Goal: Information Seeking & Learning: Learn about a topic

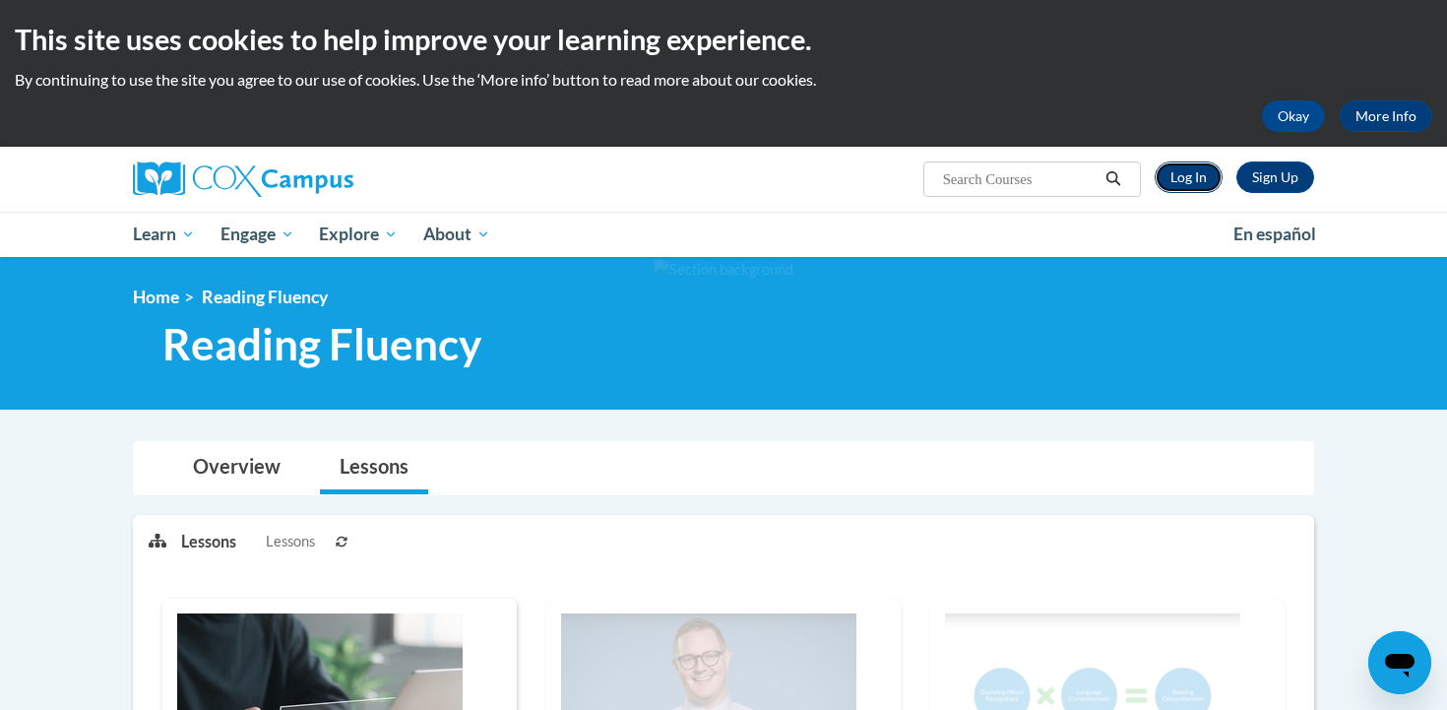
click at [1187, 178] on link "Log In" at bounding box center [1189, 177] width 68 height 32
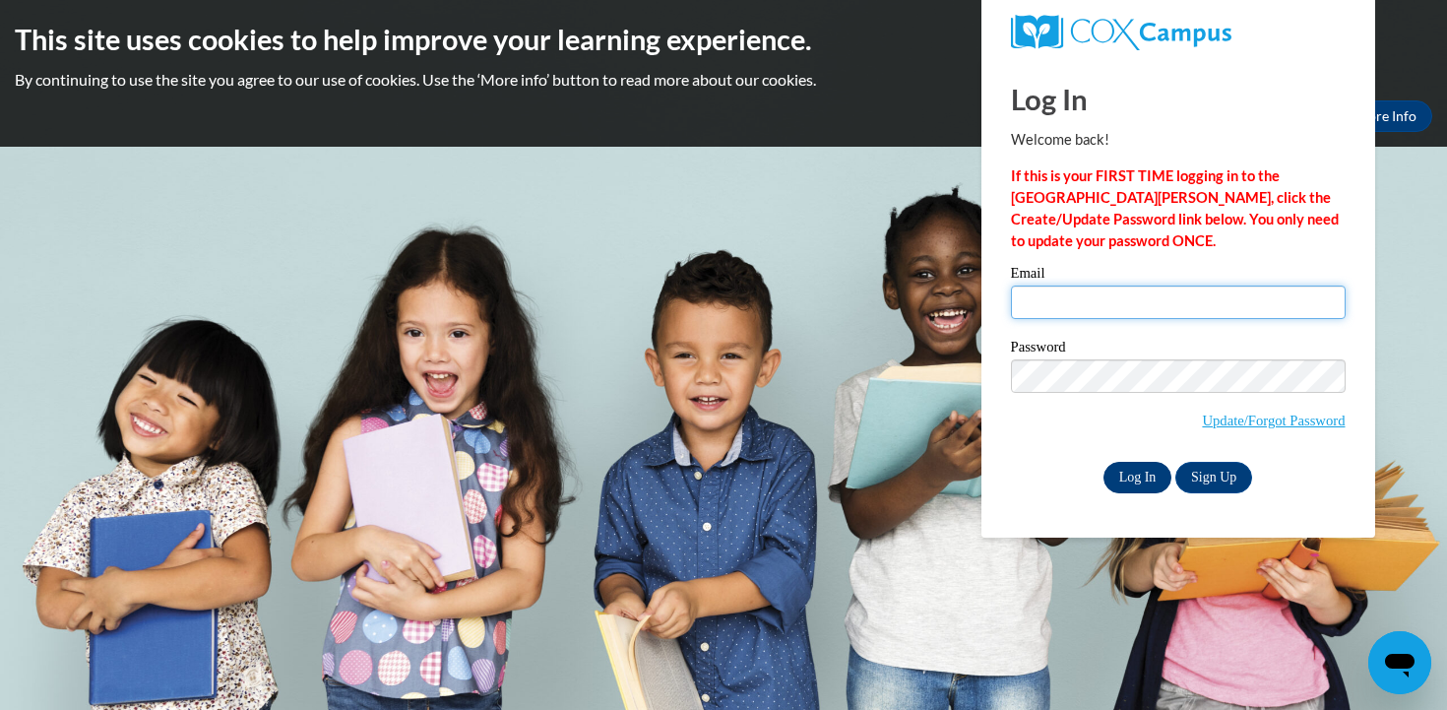
type input "cpoepping@waukesha.k12.wi.us"
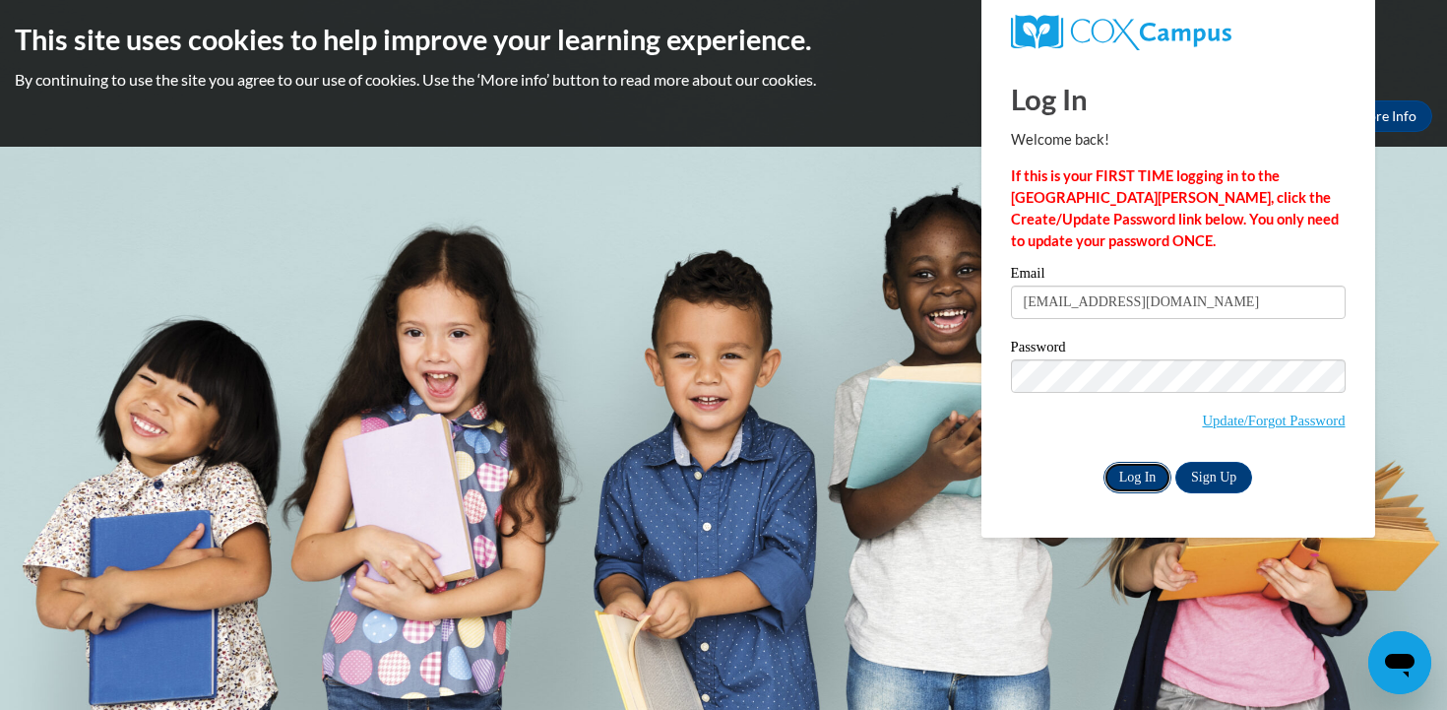
click at [1141, 474] on input "Log In" at bounding box center [1138, 478] width 69 height 32
click at [1143, 474] on input "Log In" at bounding box center [1138, 478] width 69 height 32
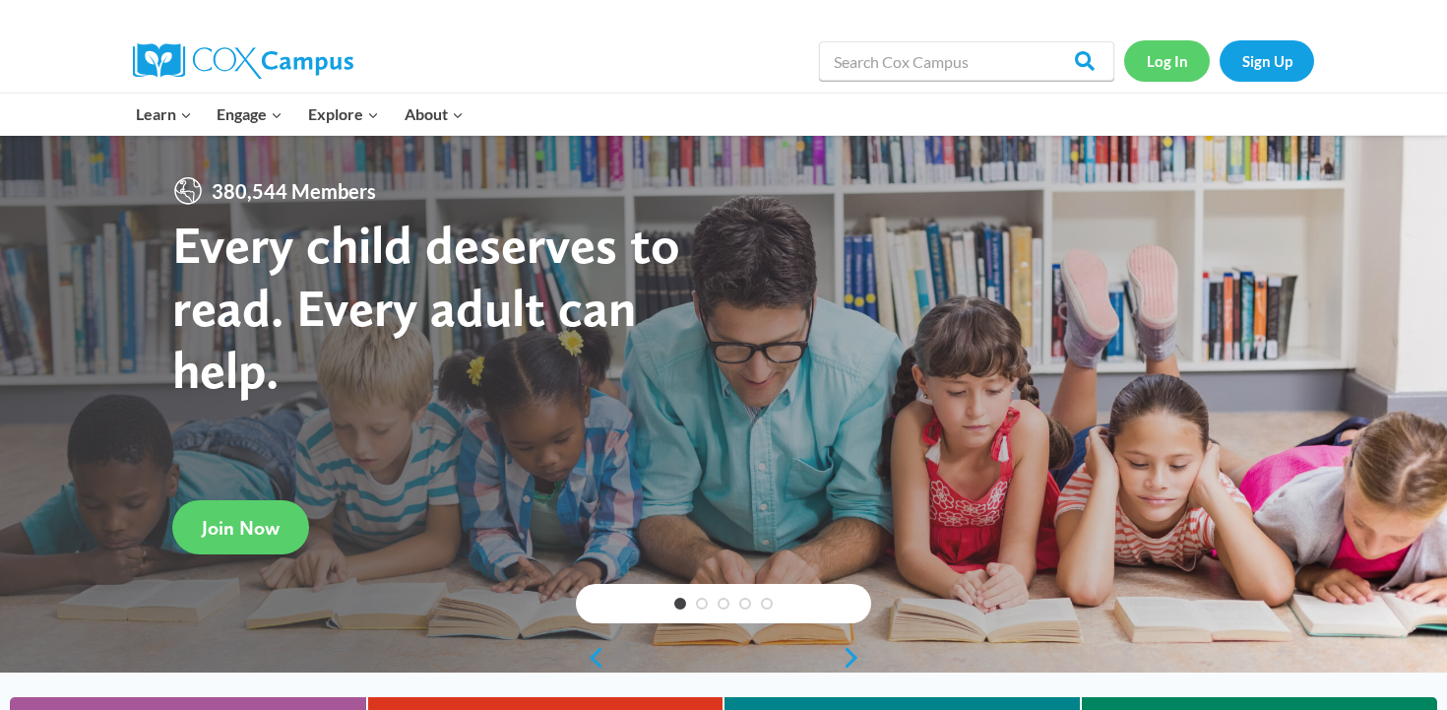
click at [1174, 67] on link "Log In" at bounding box center [1167, 60] width 86 height 40
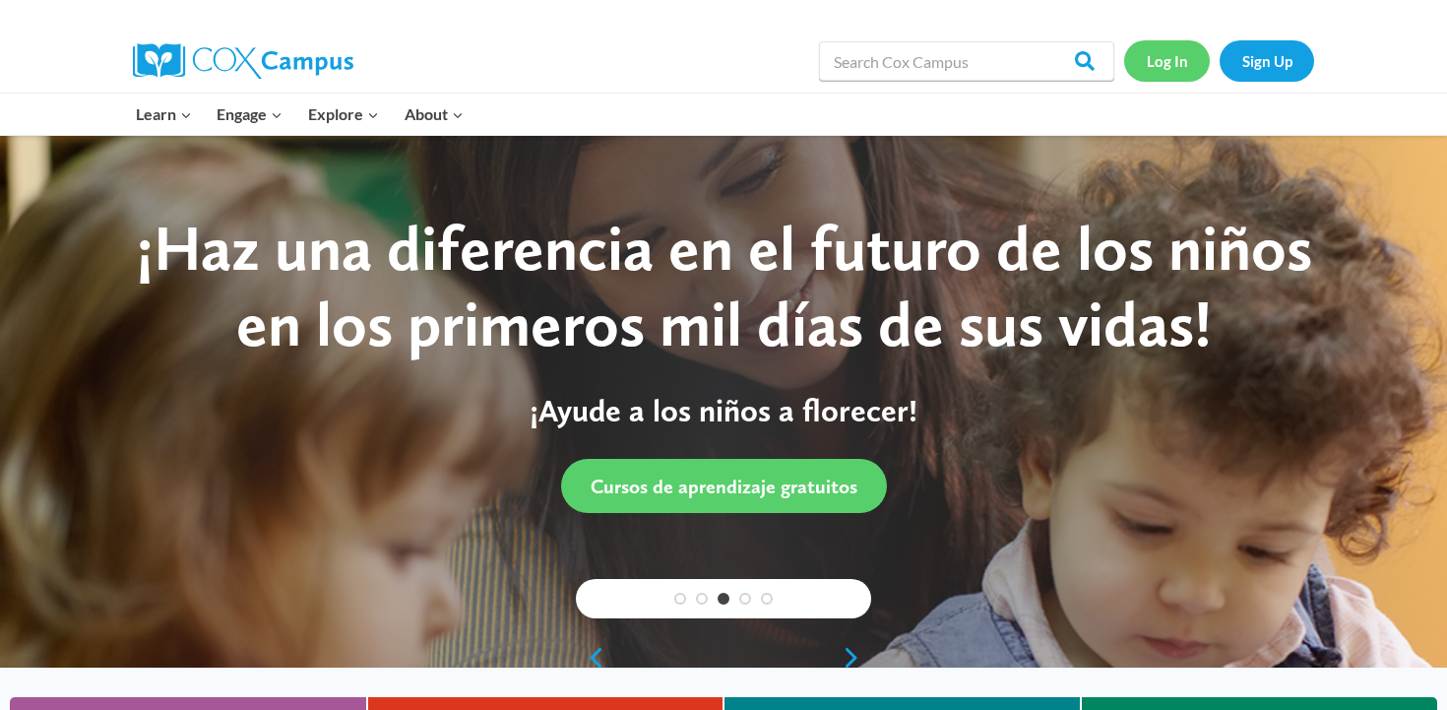
click at [1173, 62] on link "Log In" at bounding box center [1167, 60] width 86 height 40
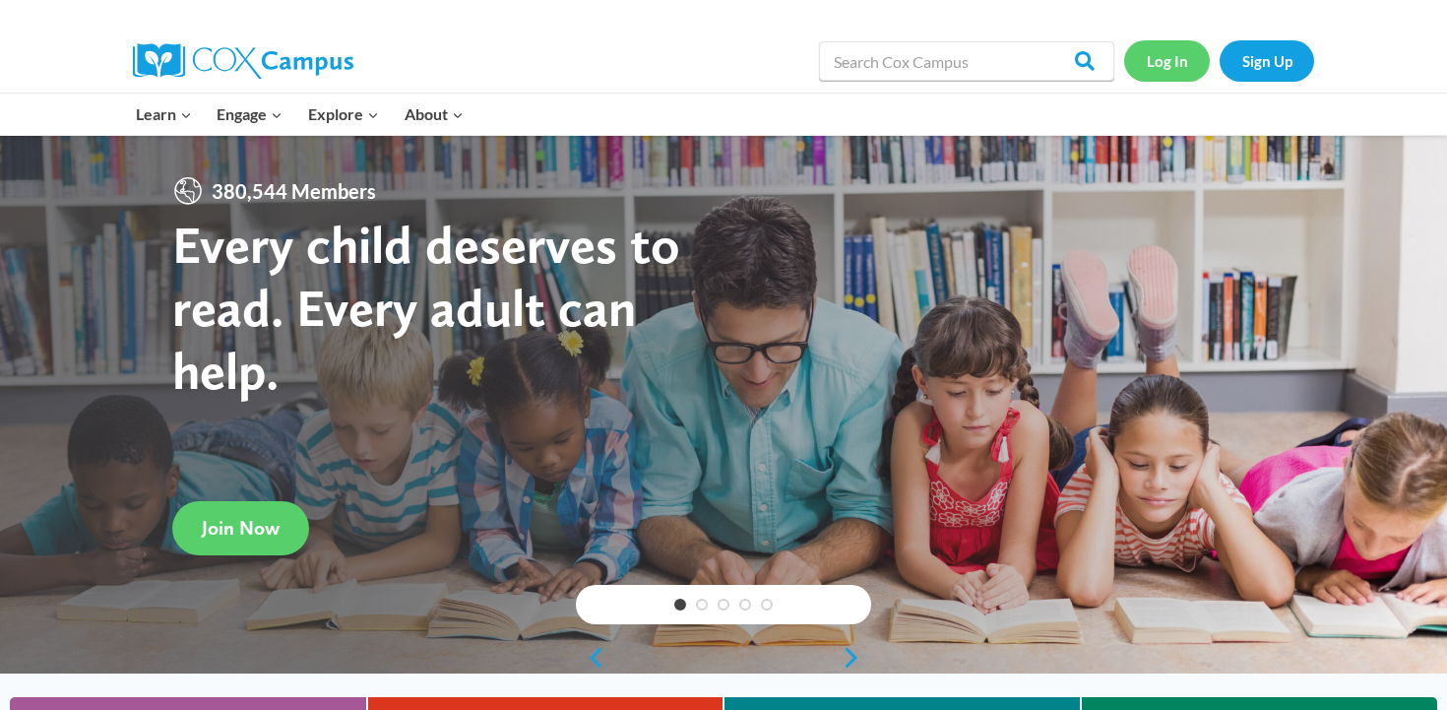
click at [1178, 61] on link "Log In" at bounding box center [1167, 60] width 86 height 40
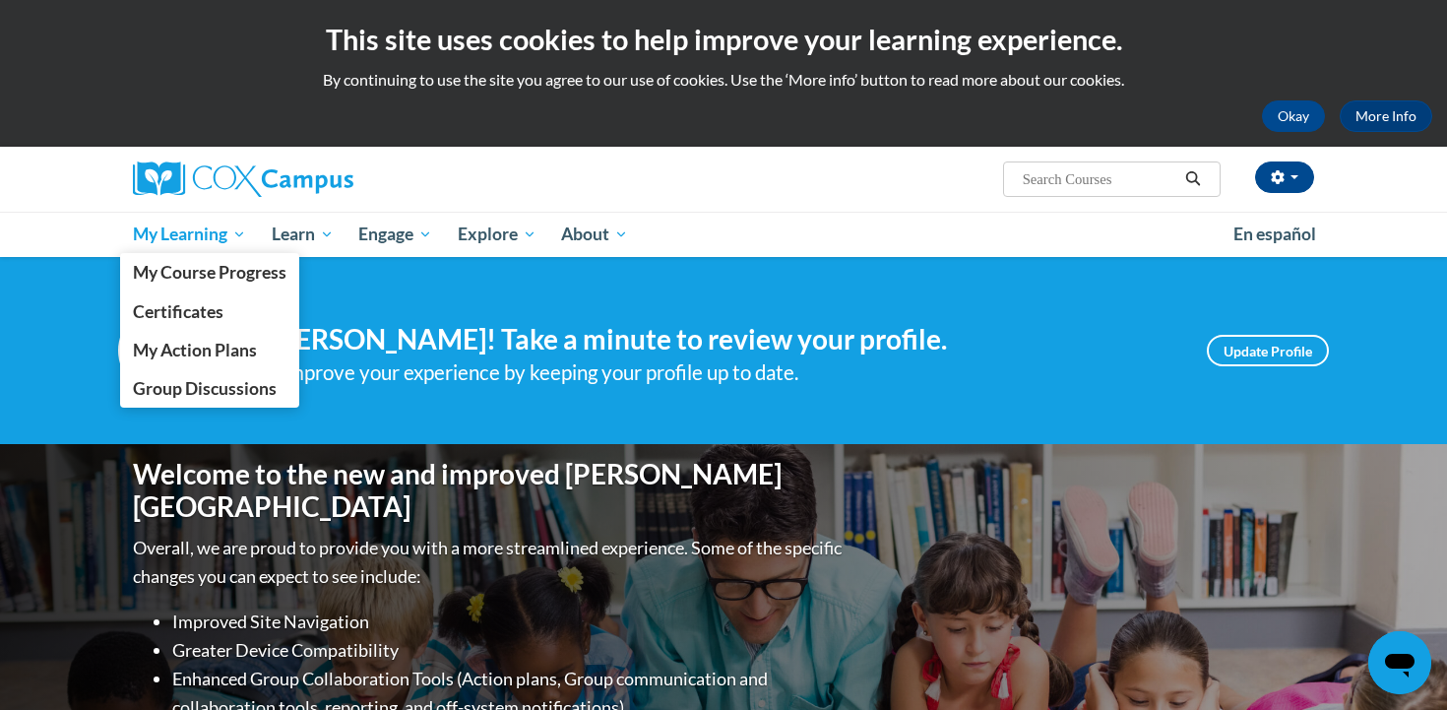
click at [183, 242] on span "My Learning" at bounding box center [189, 234] width 113 height 24
click at [172, 272] on span "My Course Progress" at bounding box center [210, 272] width 154 height 21
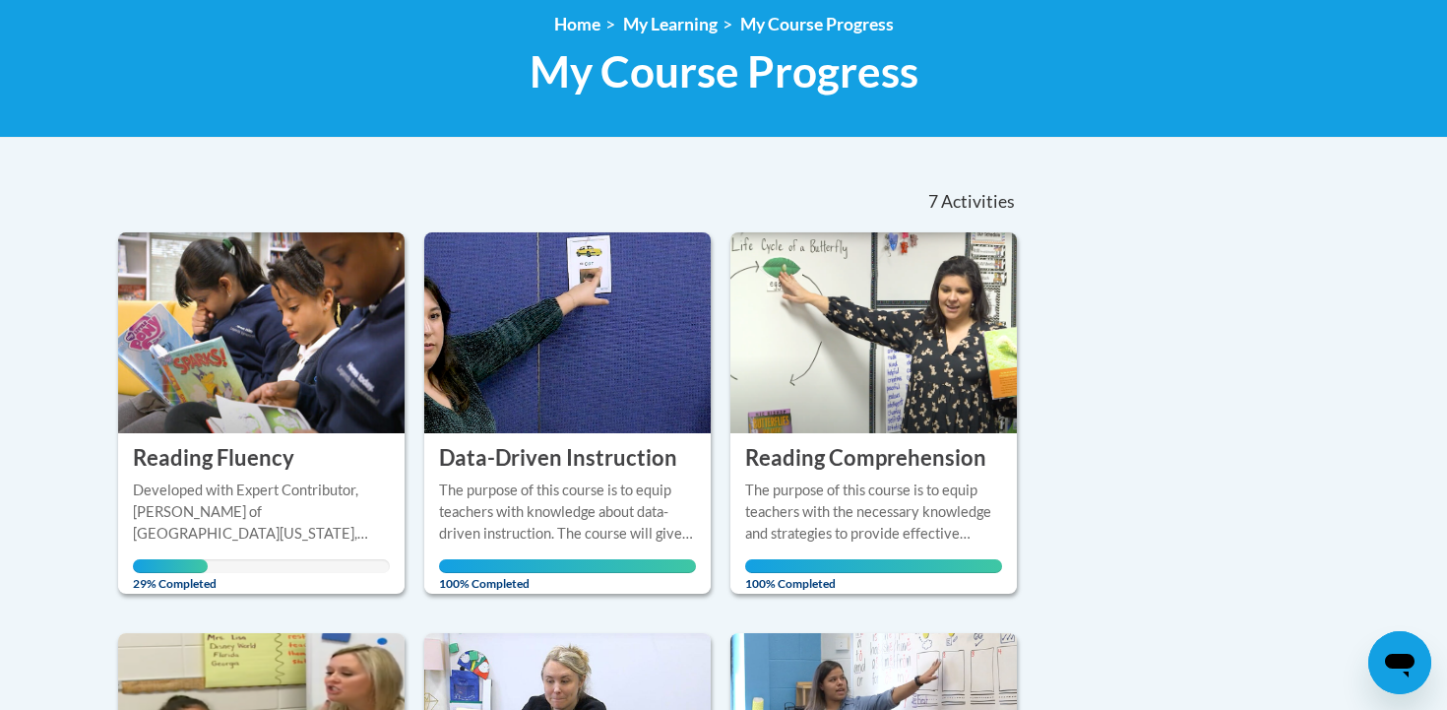
scroll to position [292, 0]
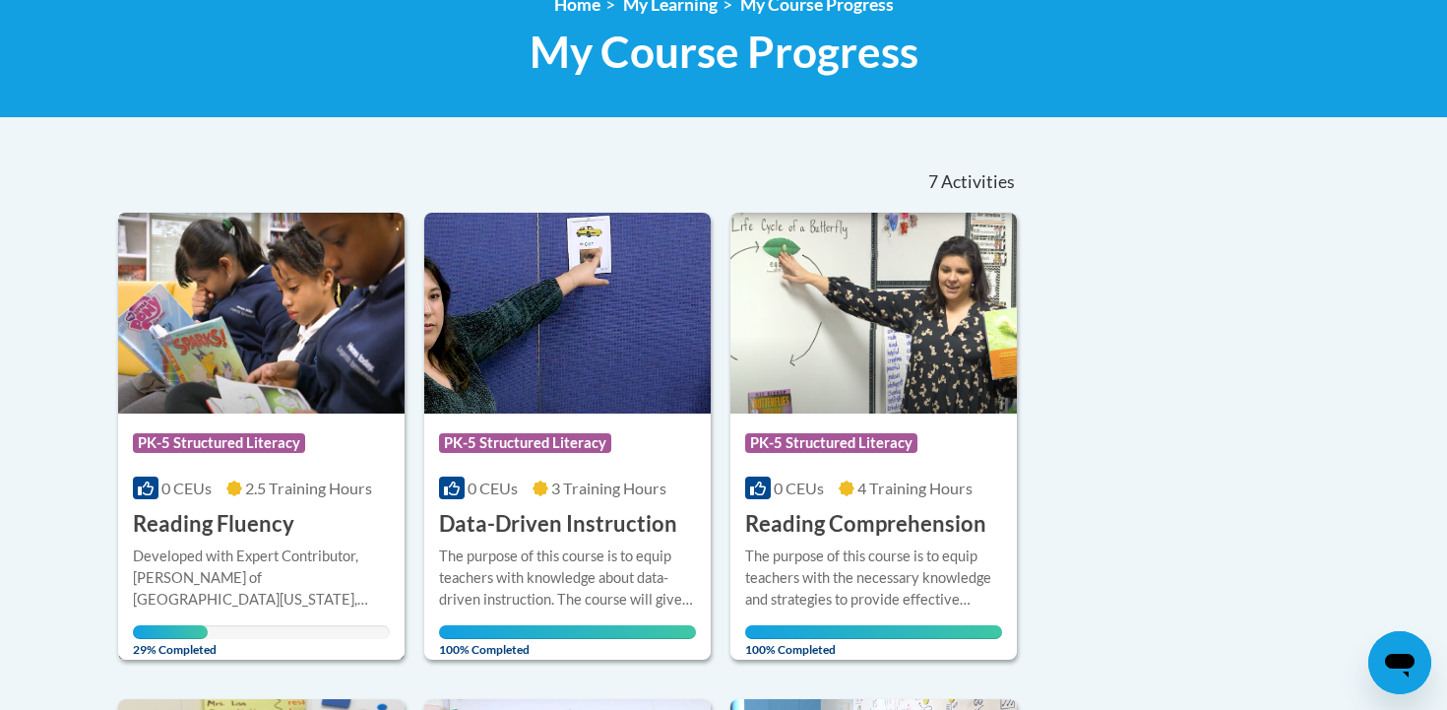
click at [293, 520] on div "Course Category: PK-5 Structured Literacy 0 CEUs 2.5 Training Hours COURSE Read…" at bounding box center [261, 476] width 286 height 126
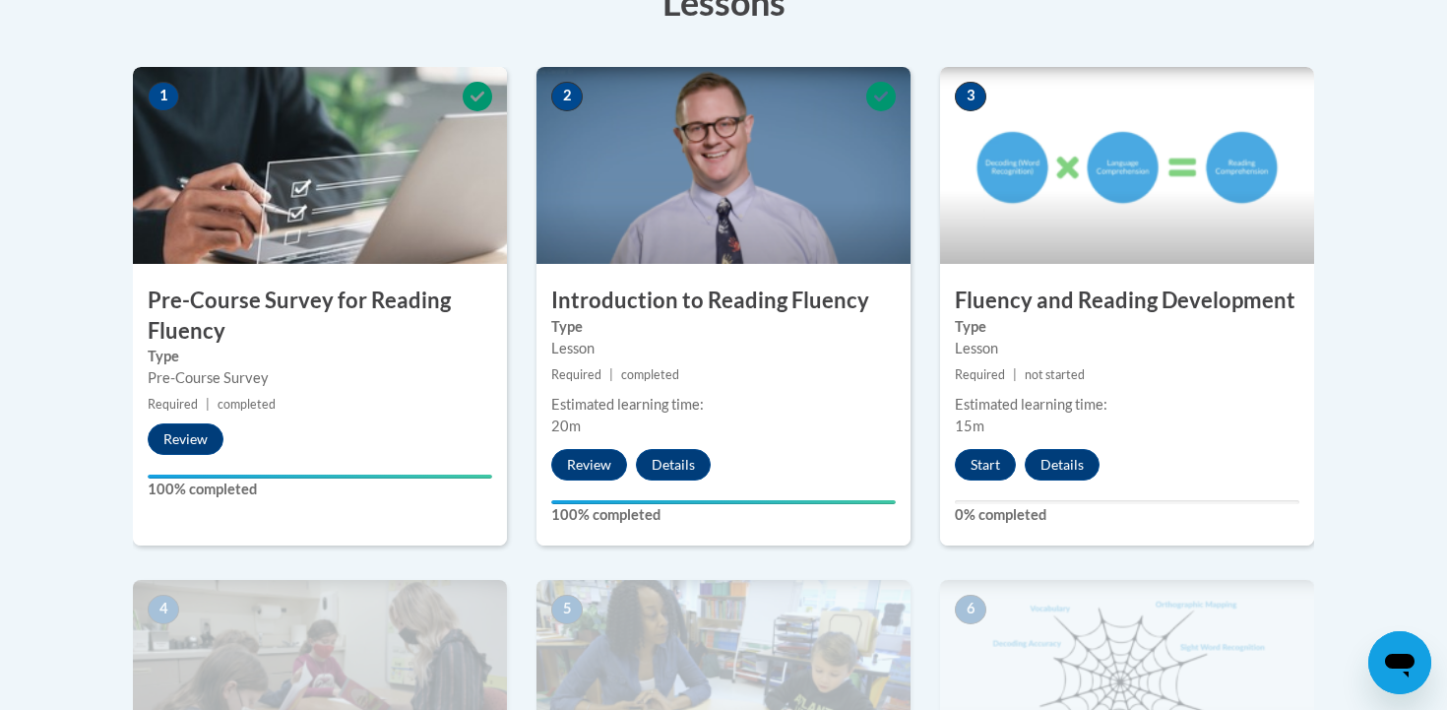
scroll to position [624, 0]
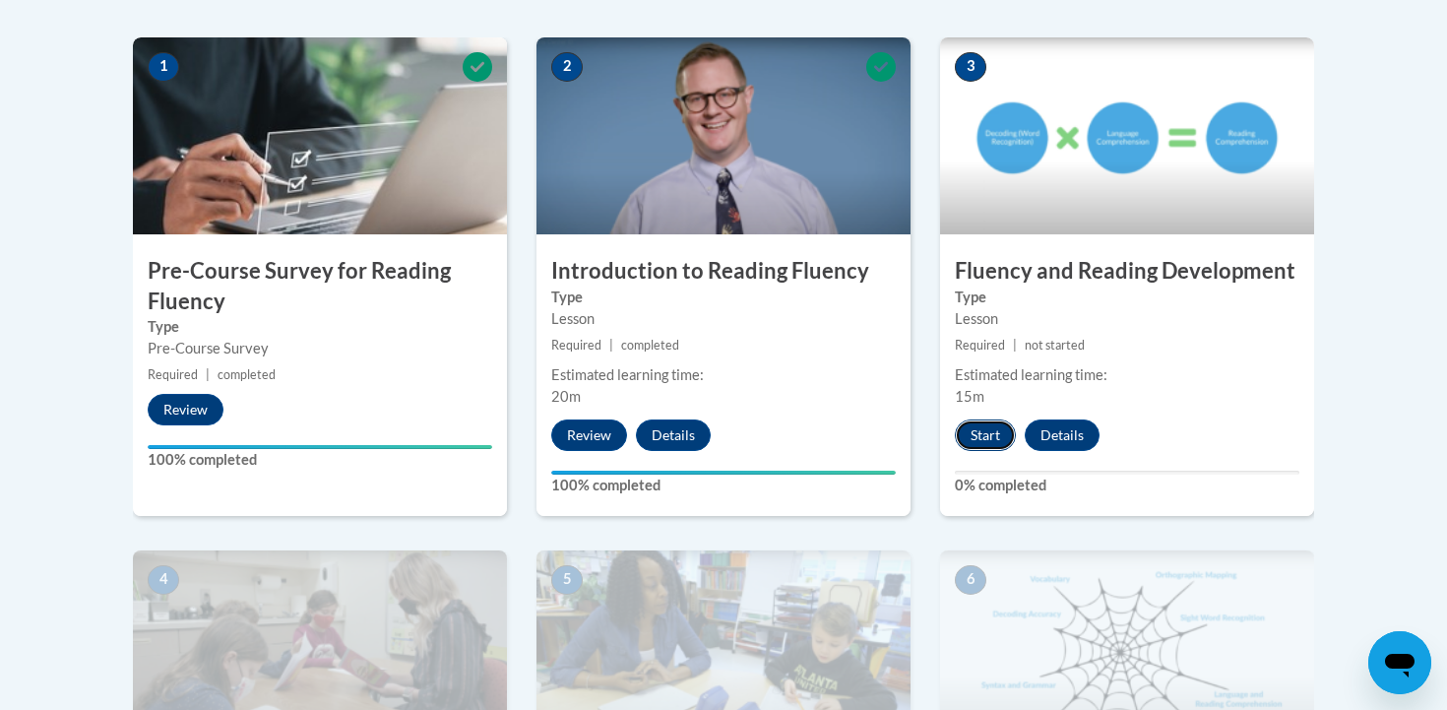
click at [987, 435] on button "Start" at bounding box center [985, 435] width 61 height 32
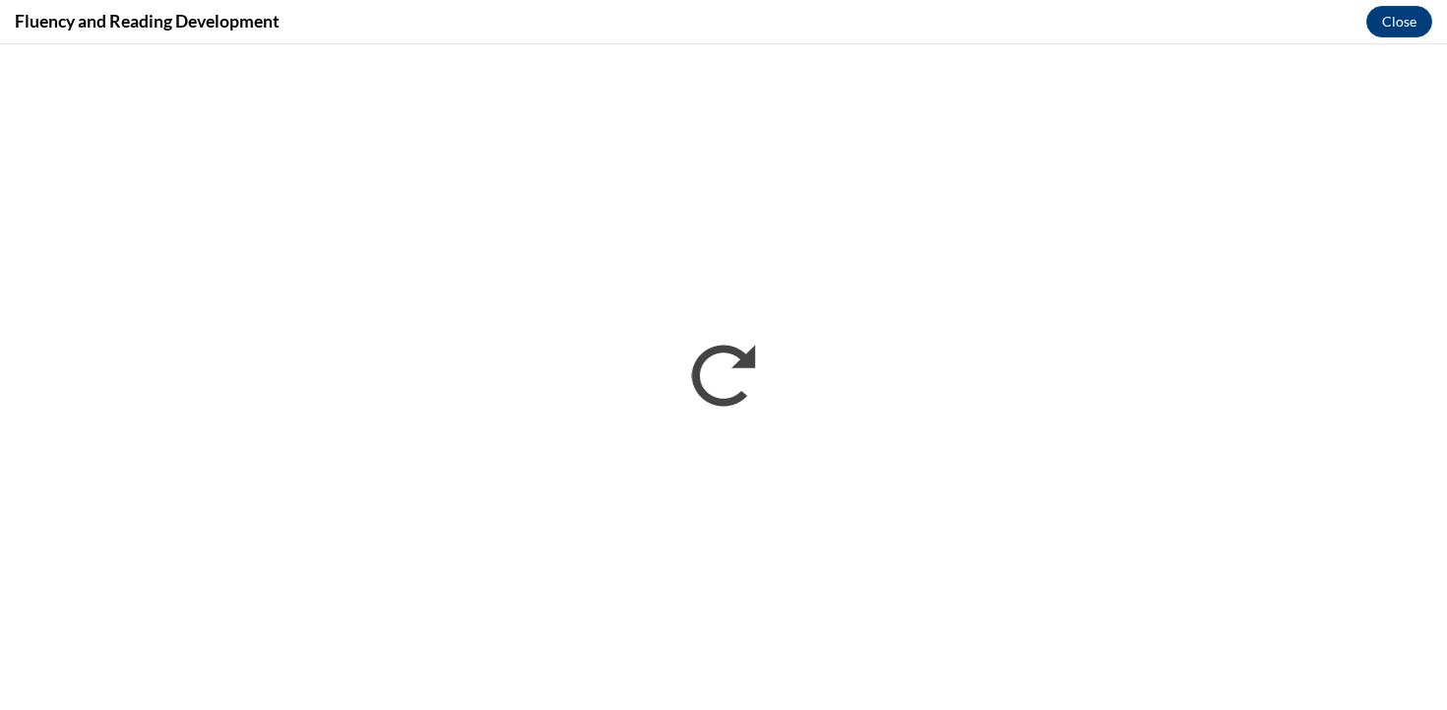
scroll to position [0, 0]
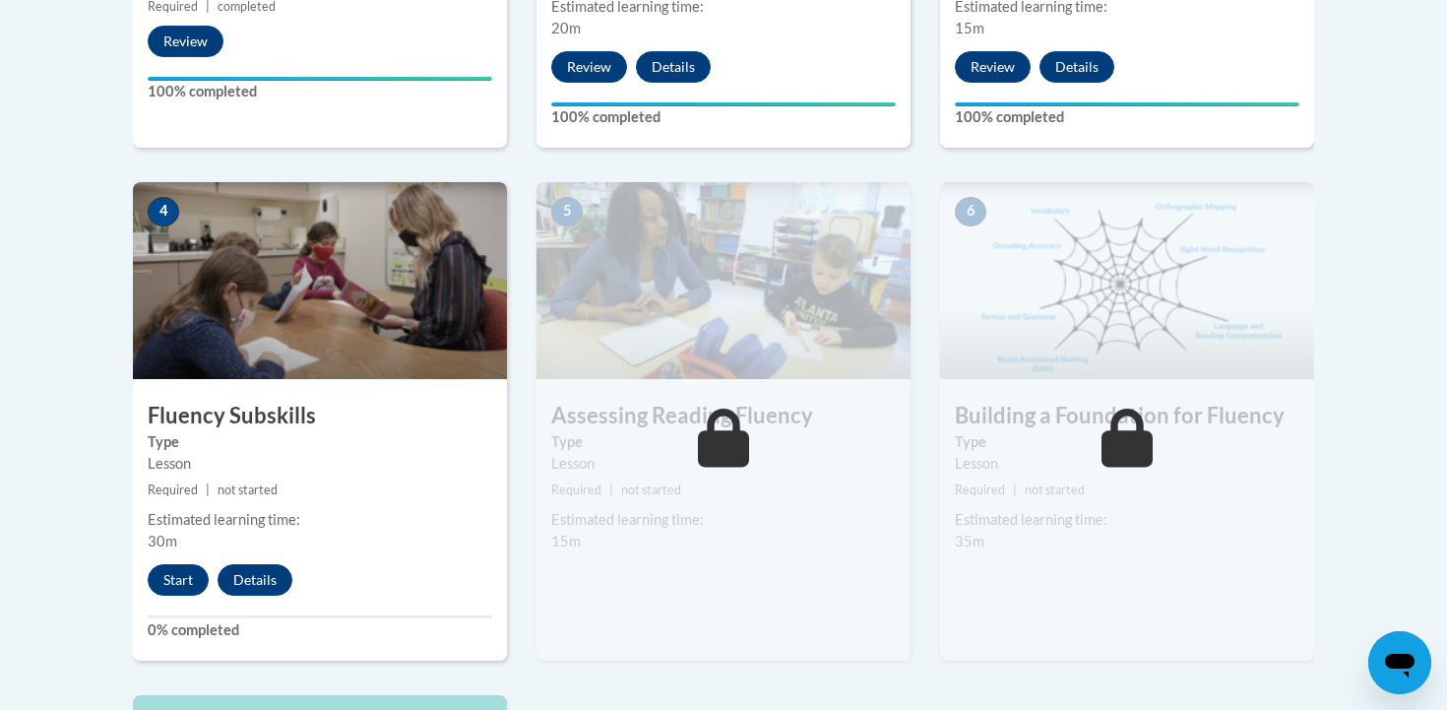
scroll to position [1036, 0]
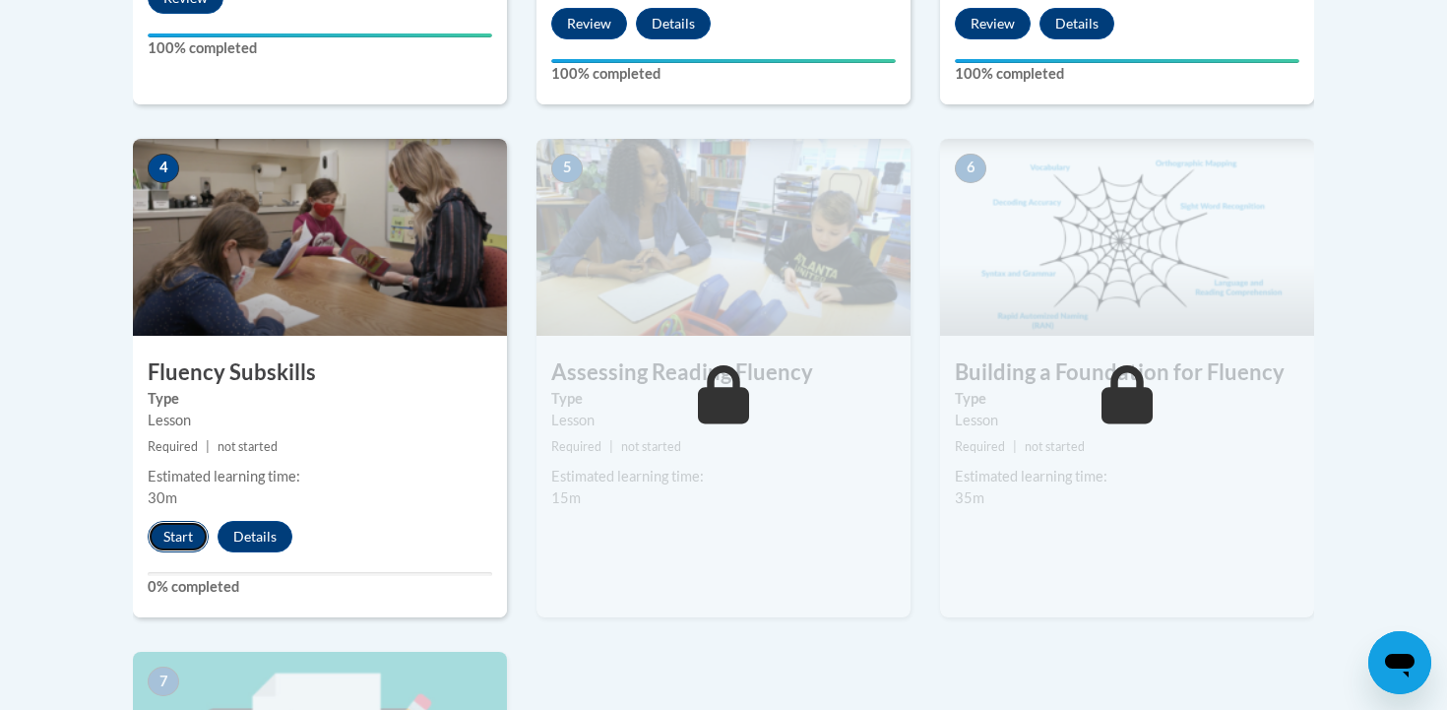
click at [164, 534] on button "Start" at bounding box center [178, 537] width 61 height 32
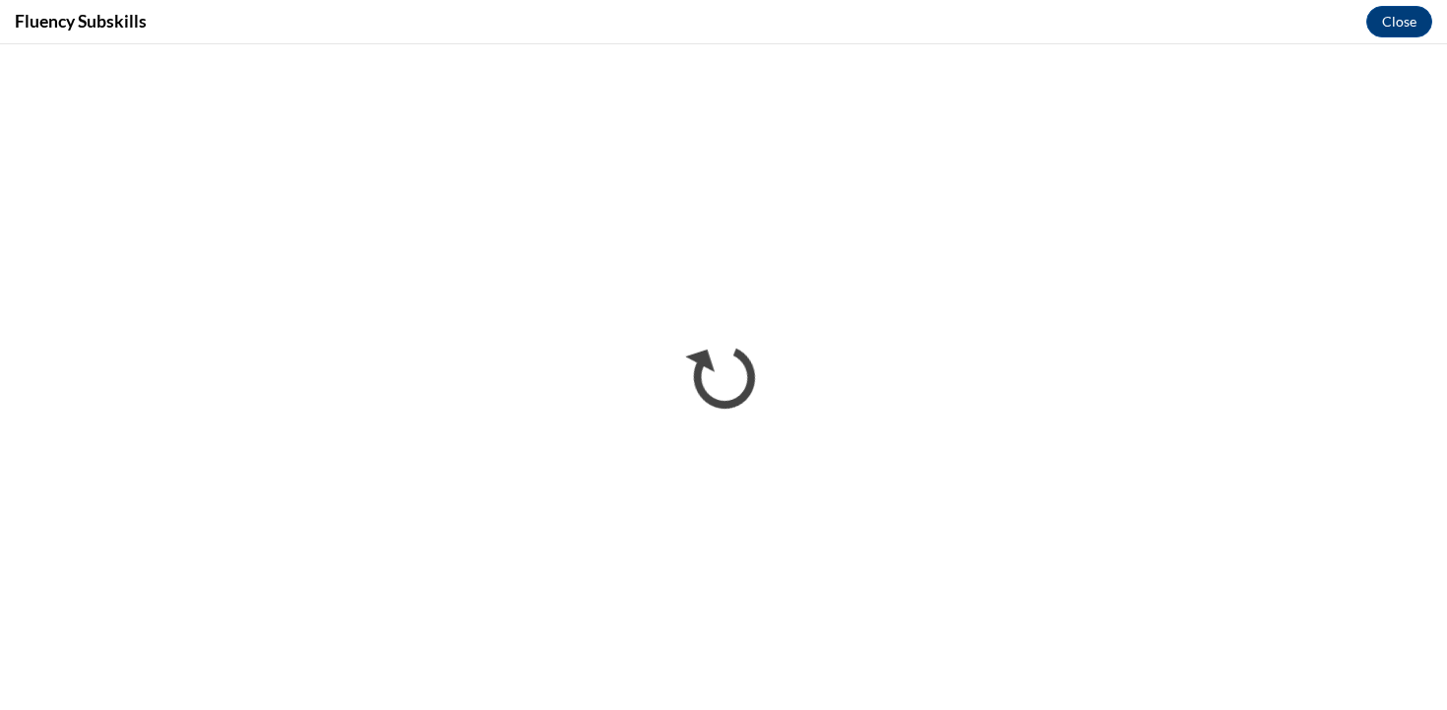
scroll to position [0, 0]
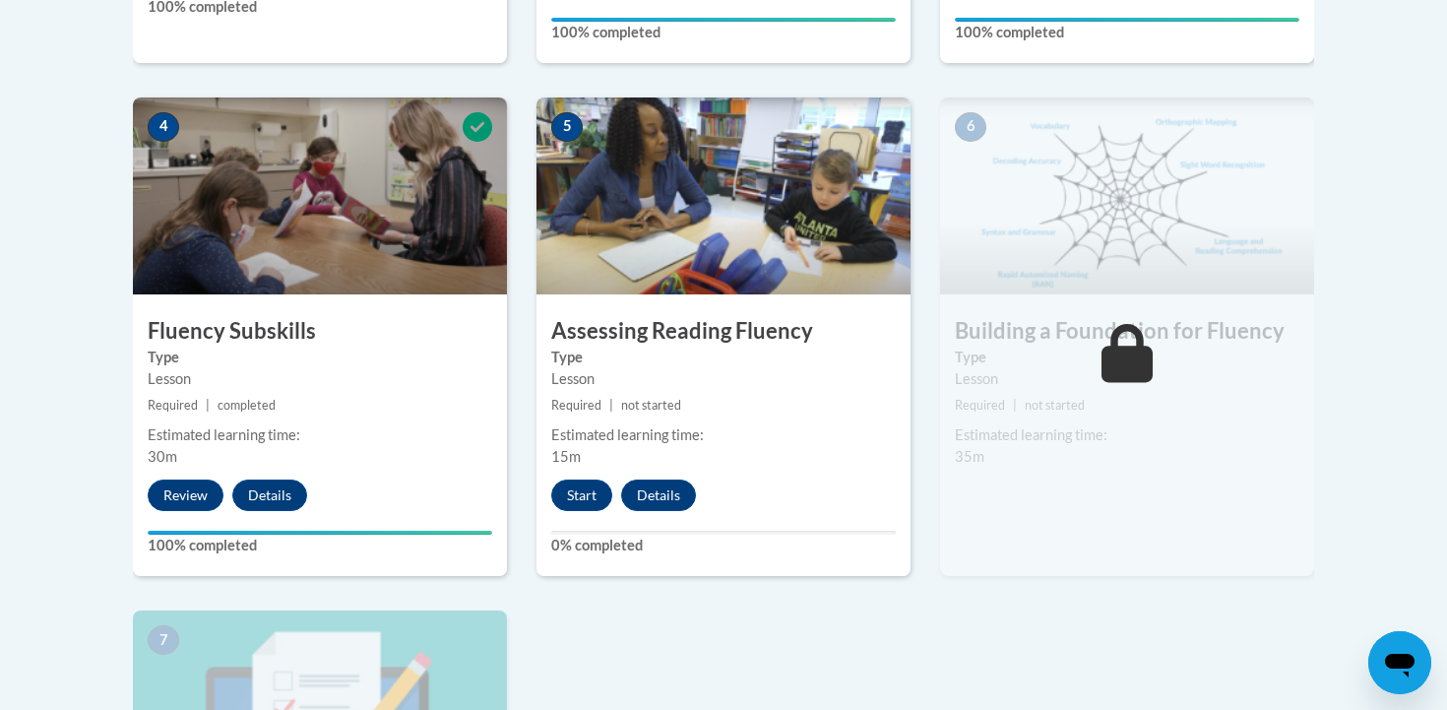
scroll to position [1112, 0]
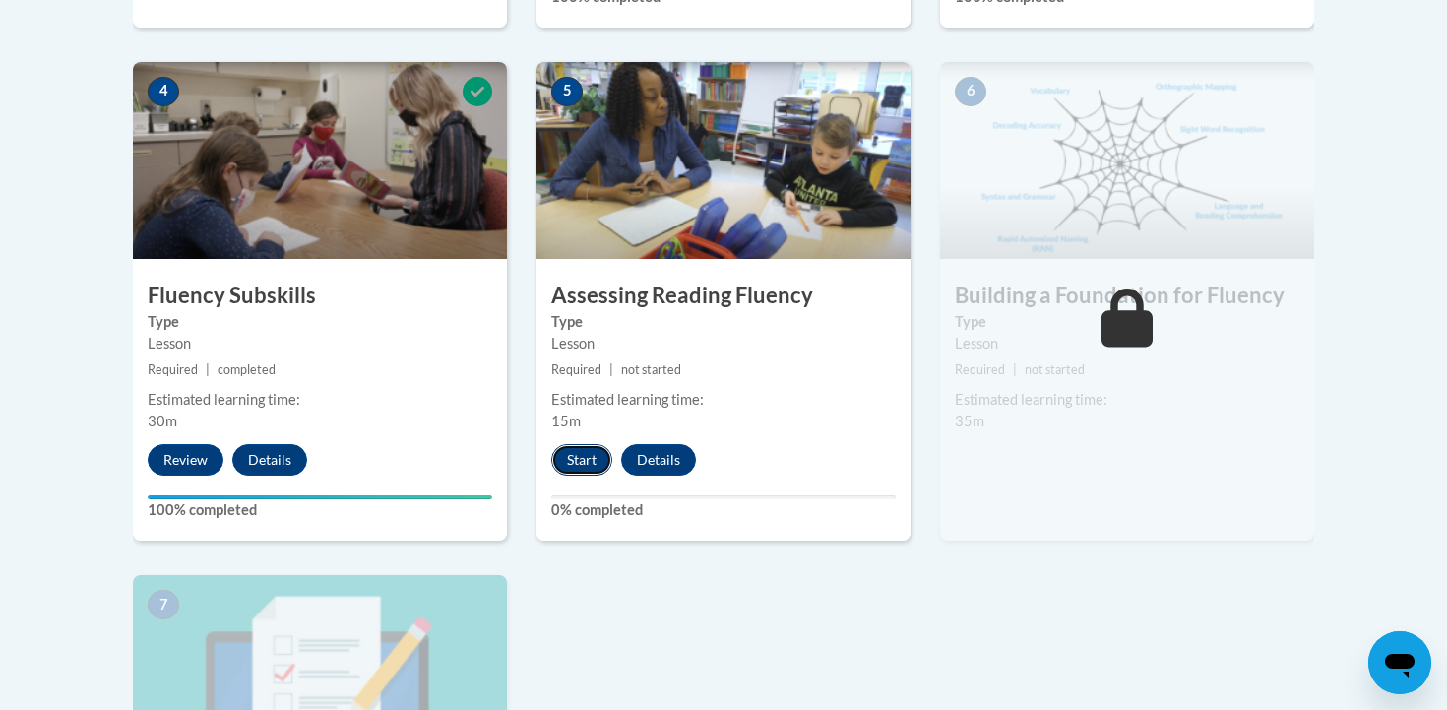
click at [590, 462] on button "Start" at bounding box center [581, 460] width 61 height 32
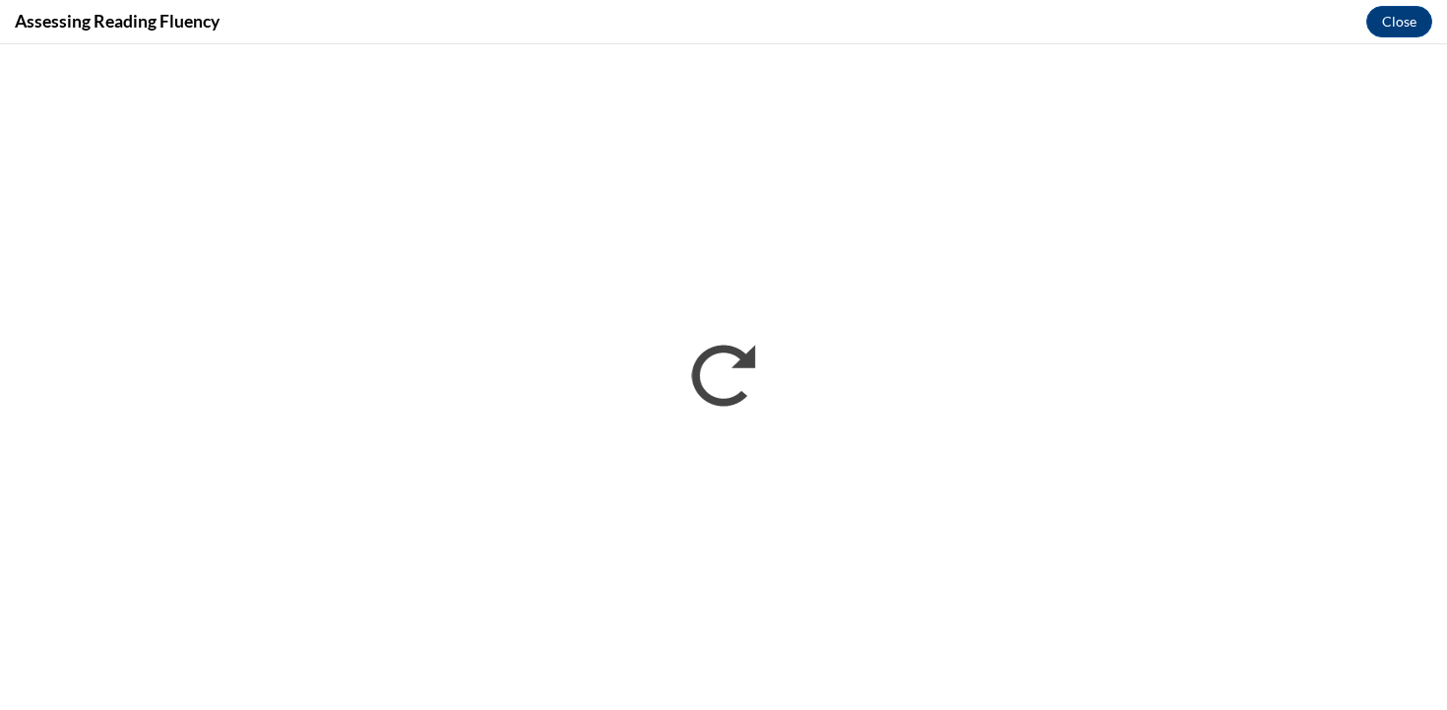
scroll to position [0, 0]
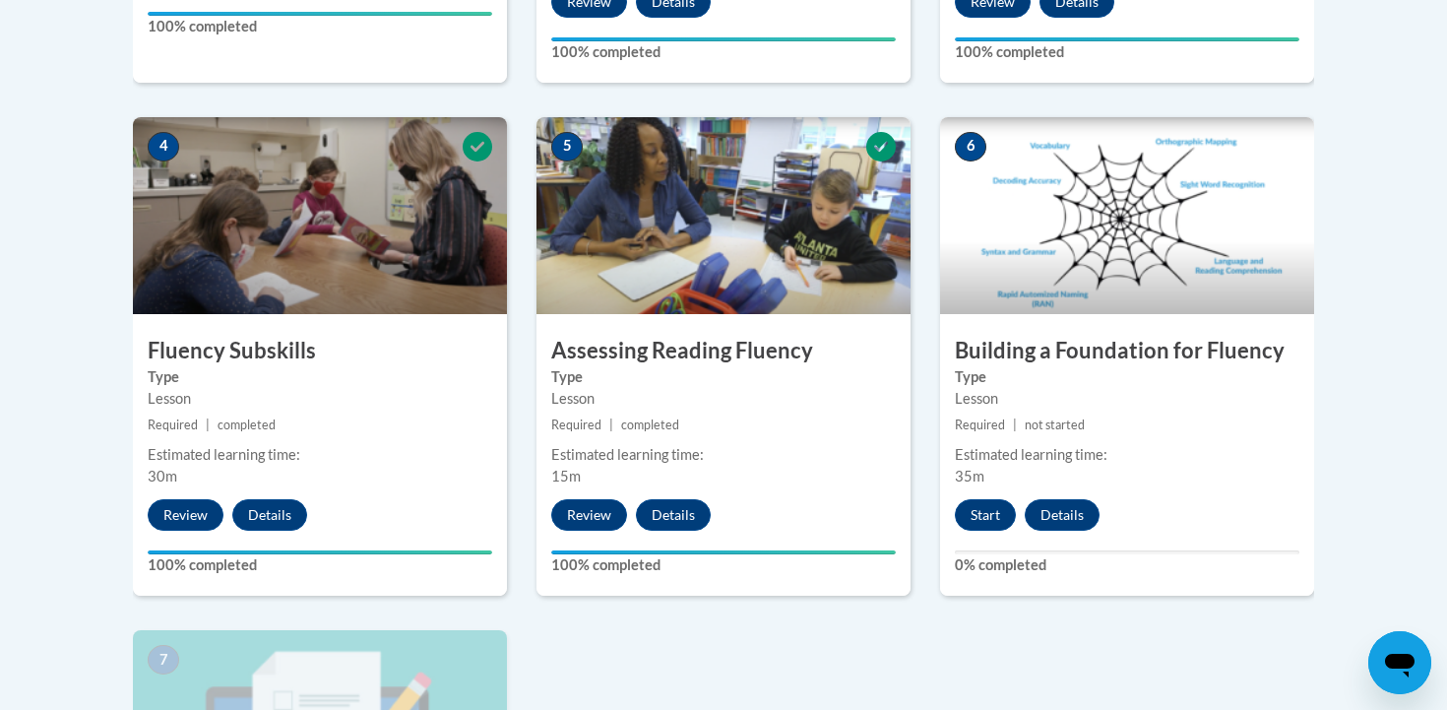
scroll to position [1059, 0]
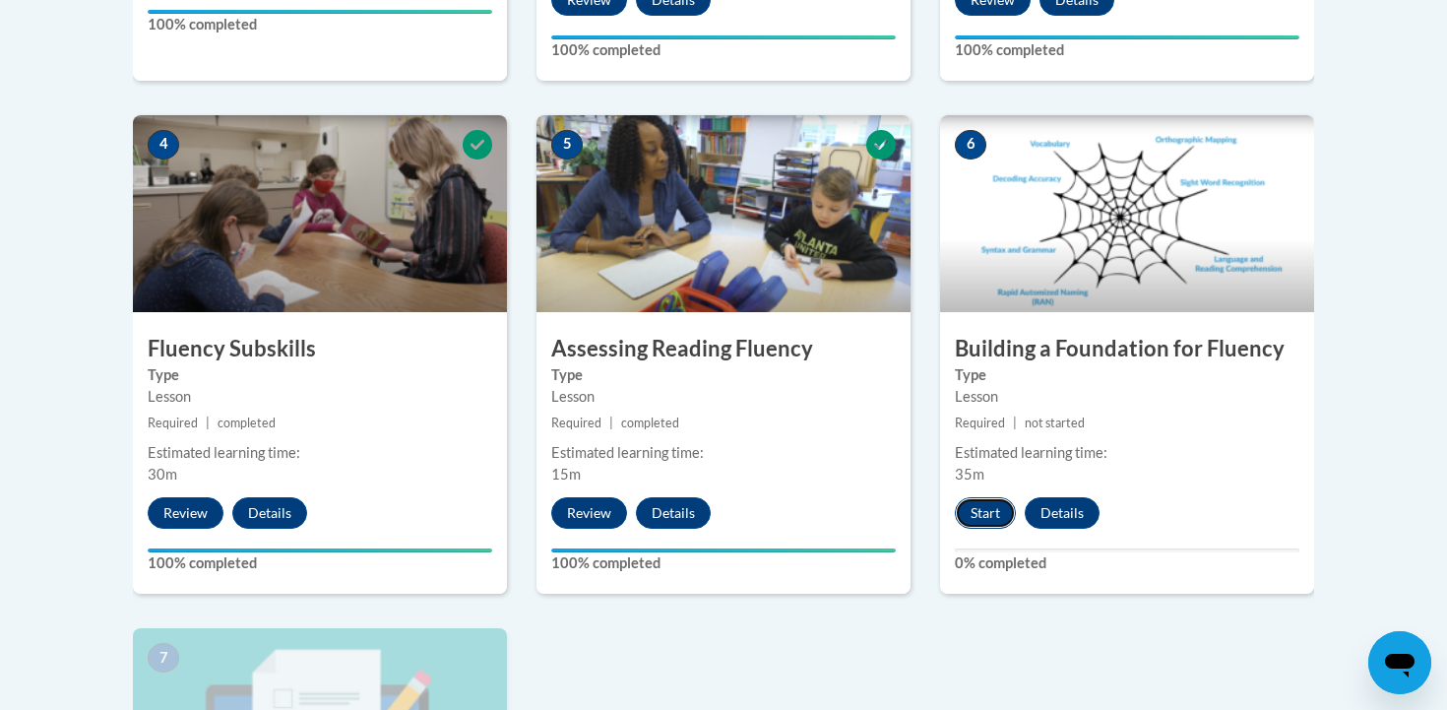
click at [995, 511] on button "Start" at bounding box center [985, 513] width 61 height 32
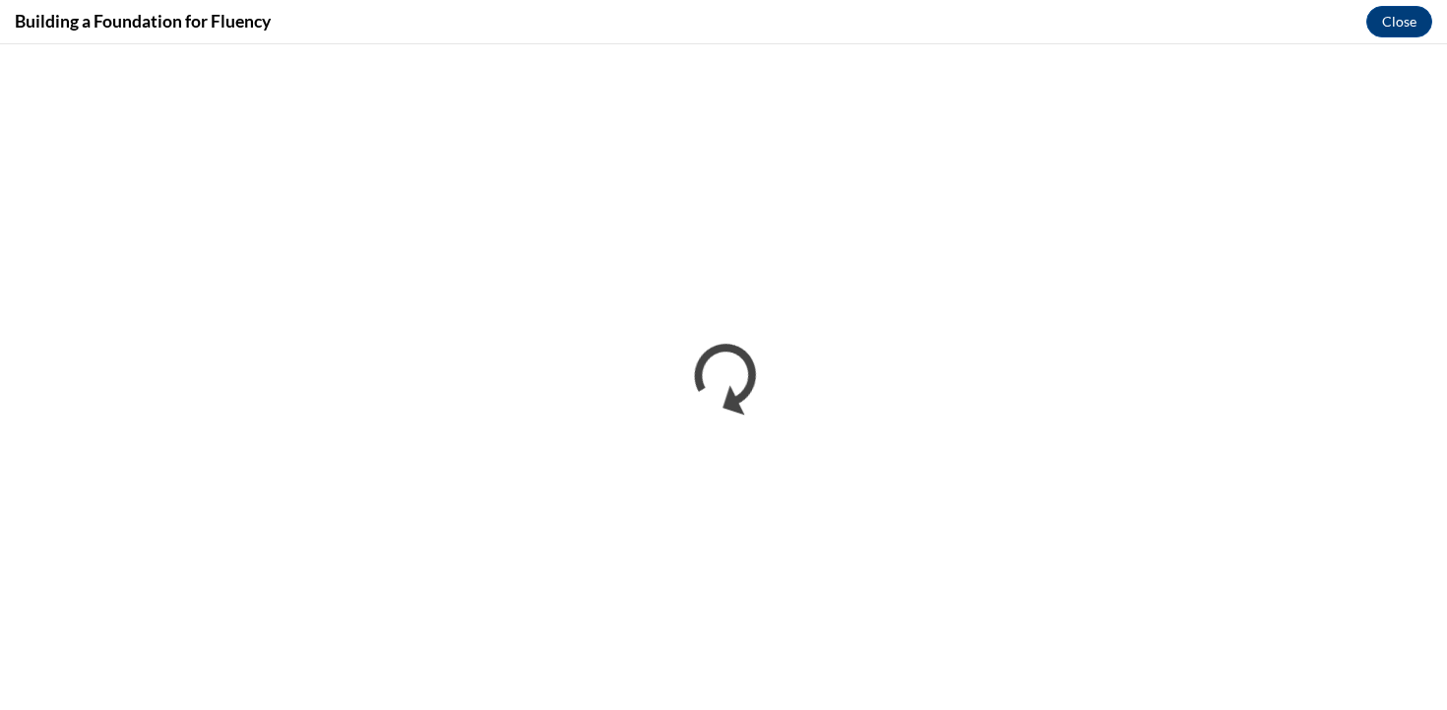
scroll to position [0, 0]
